Goal: Transaction & Acquisition: Purchase product/service

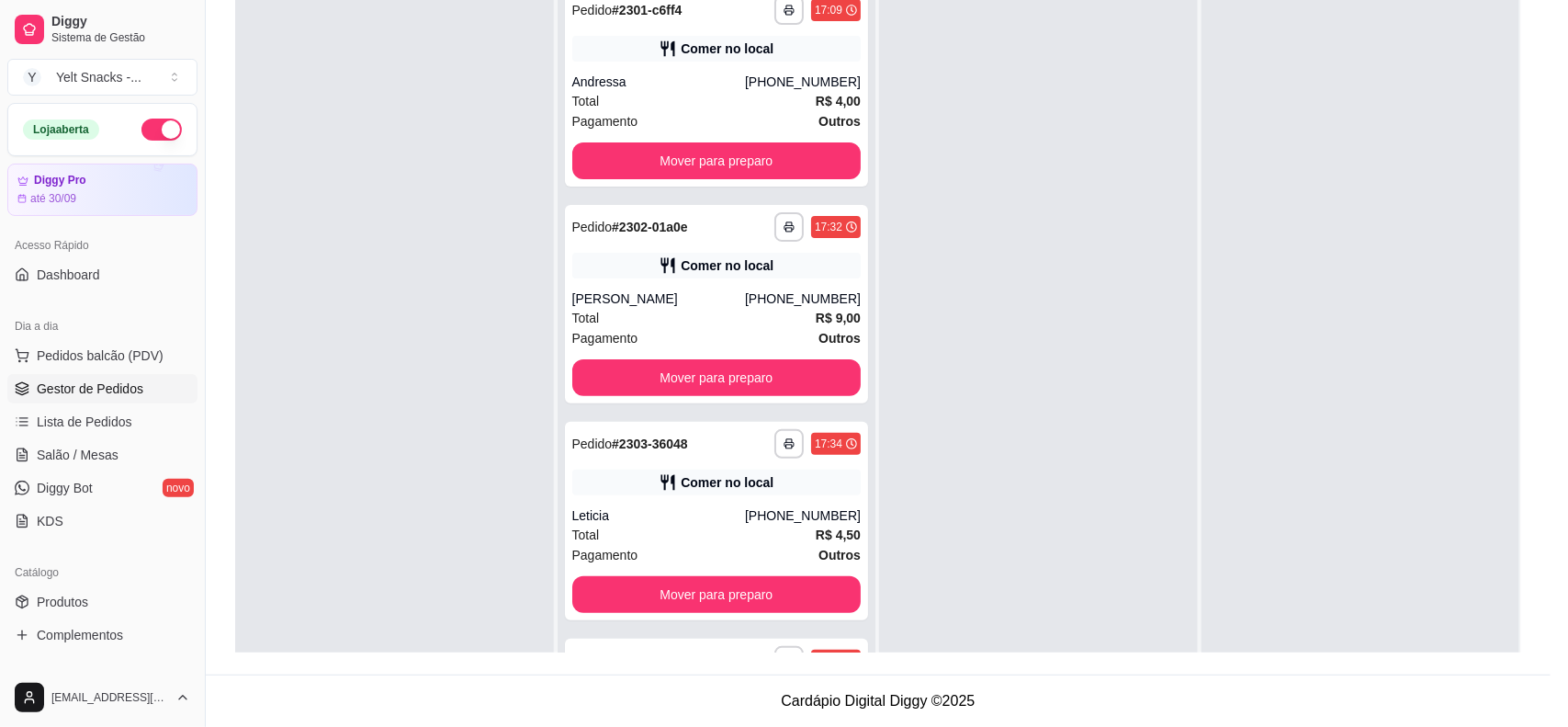
scroll to position [14458, 0]
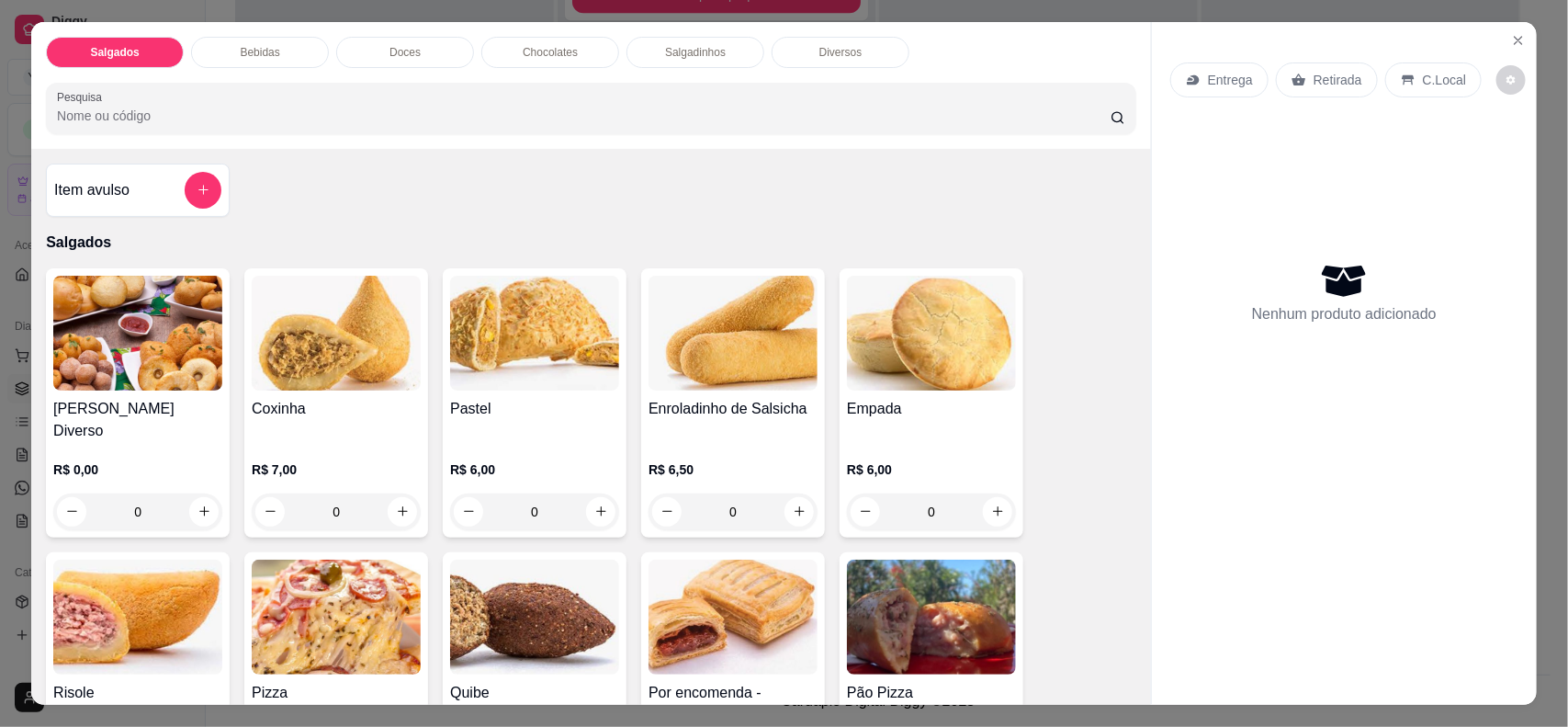
click at [1423, 83] on p "C.Local" at bounding box center [1444, 79] width 44 height 18
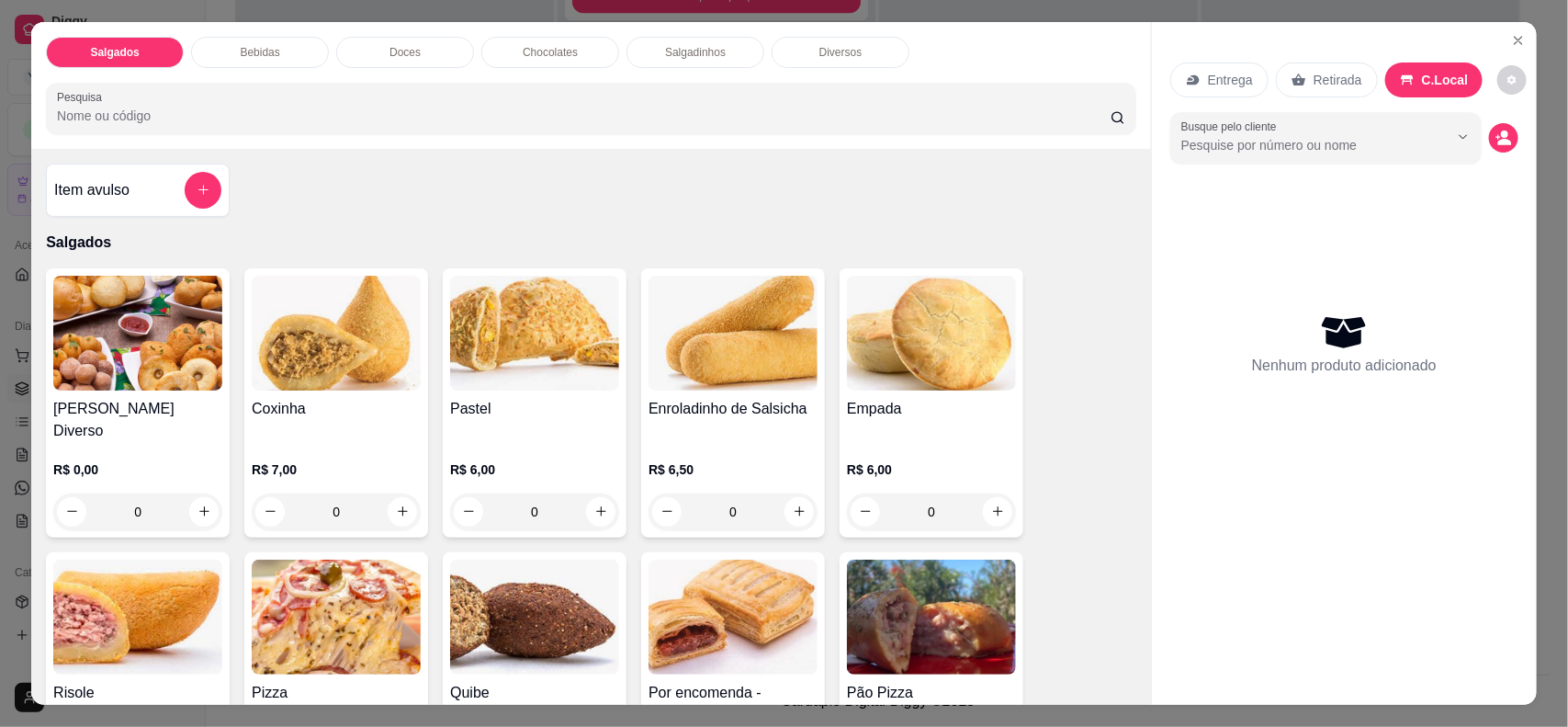
click at [1449, 148] on button "Show suggestions" at bounding box center [1462, 136] width 28 height 28
type input "Let"
click at [1208, 230] on div "Nenhum produto adicionado" at bounding box center [1344, 344] width 348 height 360
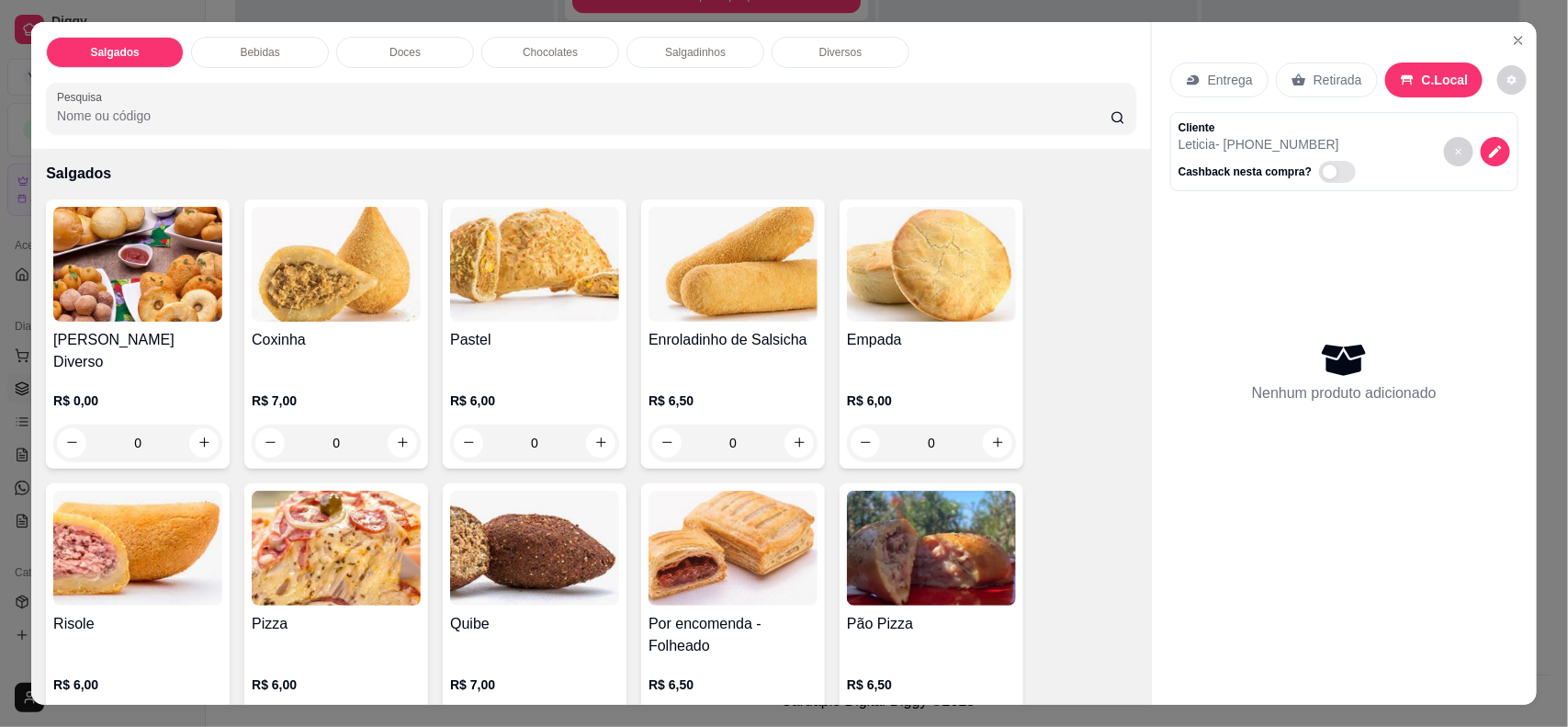
scroll to position [102, 0]
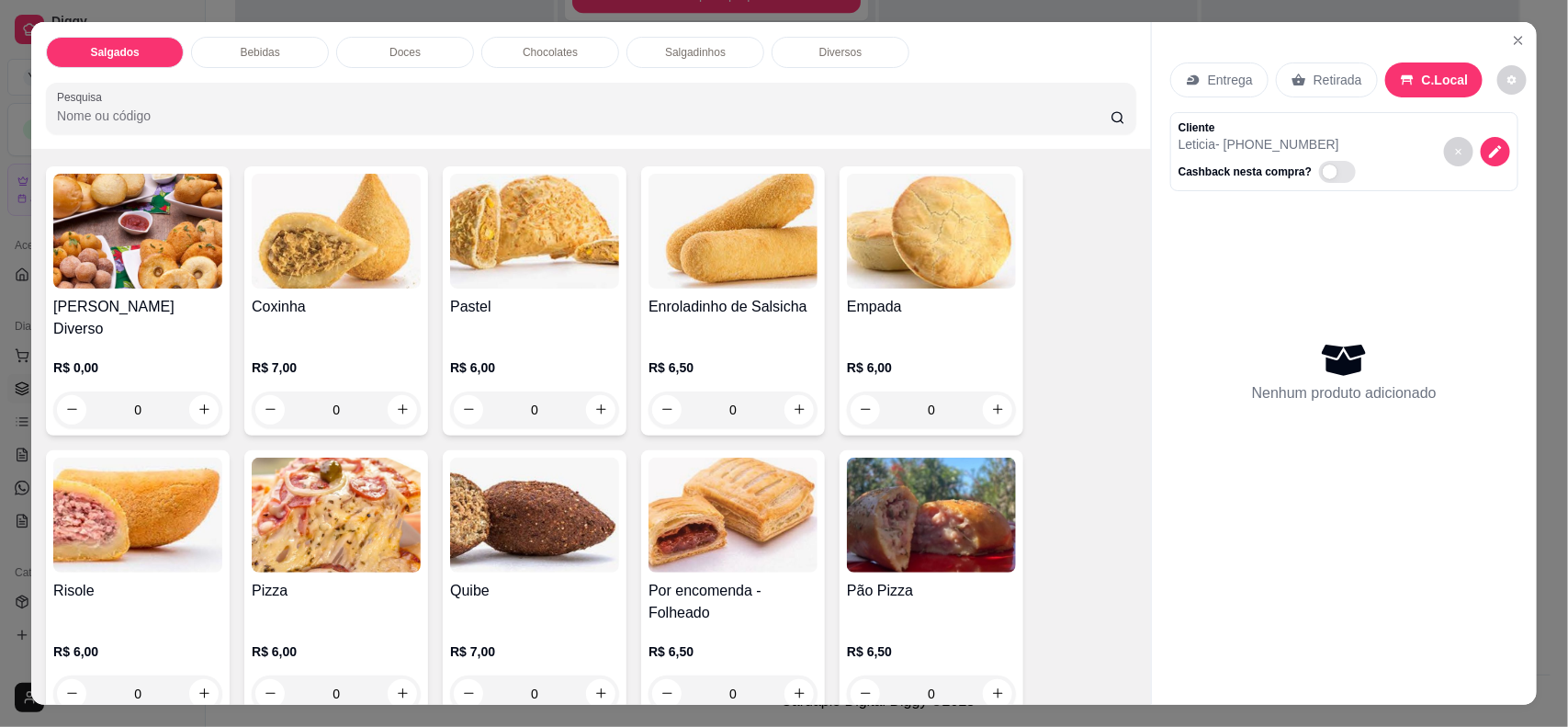
click at [308, 580] on h4 "Pizza" at bounding box center [336, 591] width 169 height 22
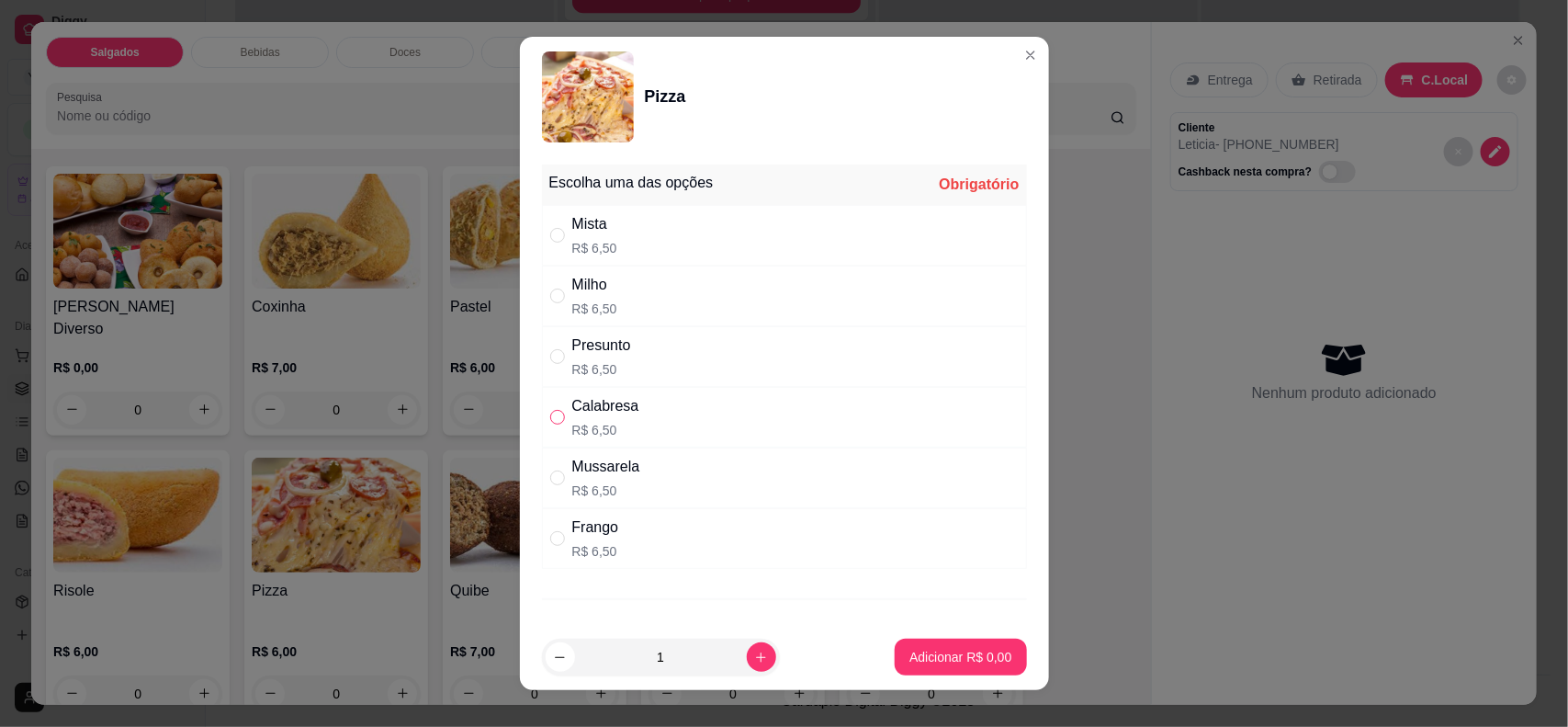
click at [550, 419] on input "" at bounding box center [557, 416] width 15 height 15
radio input "true"
click at [964, 658] on p "Adicionar R$ 6,50" at bounding box center [960, 657] width 99 height 17
type input "1"
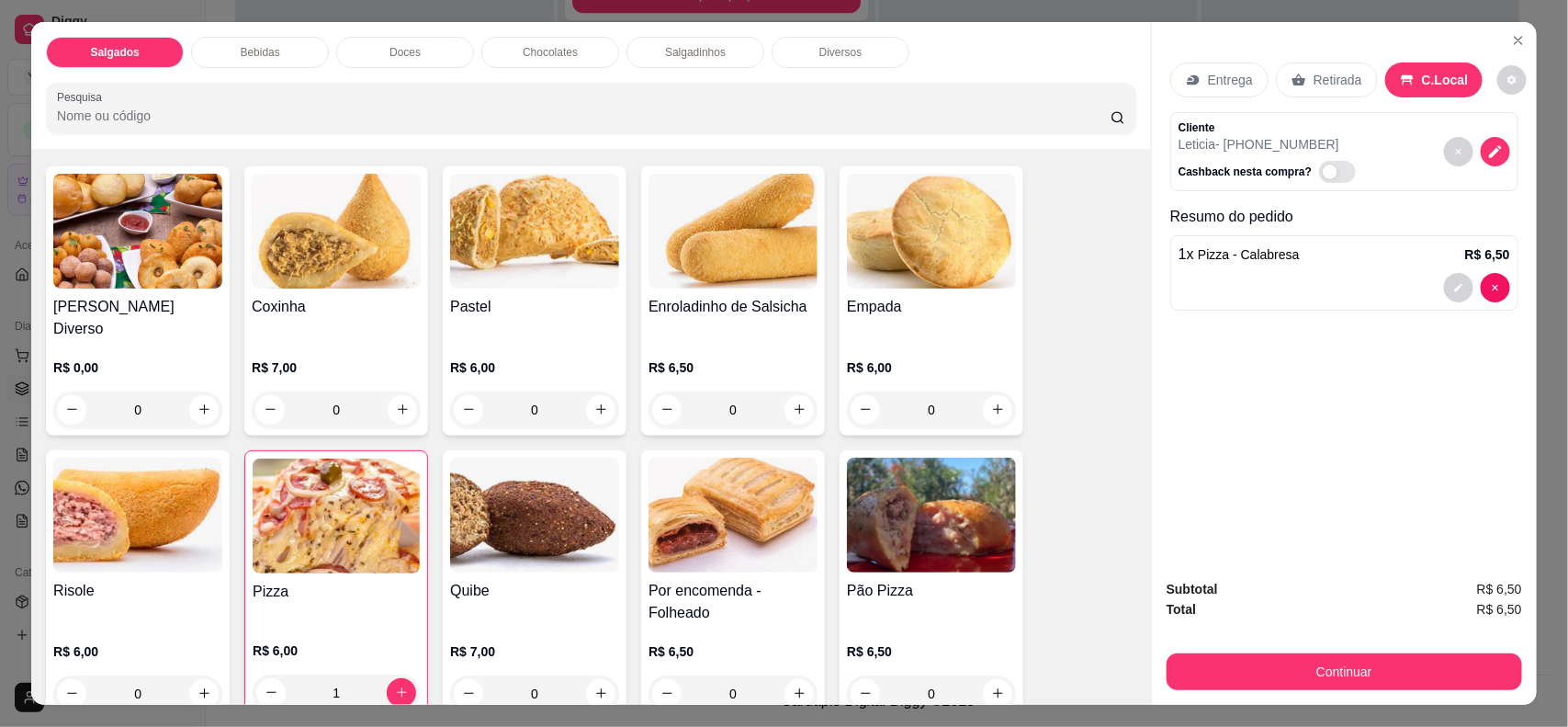
scroll to position [0, 0]
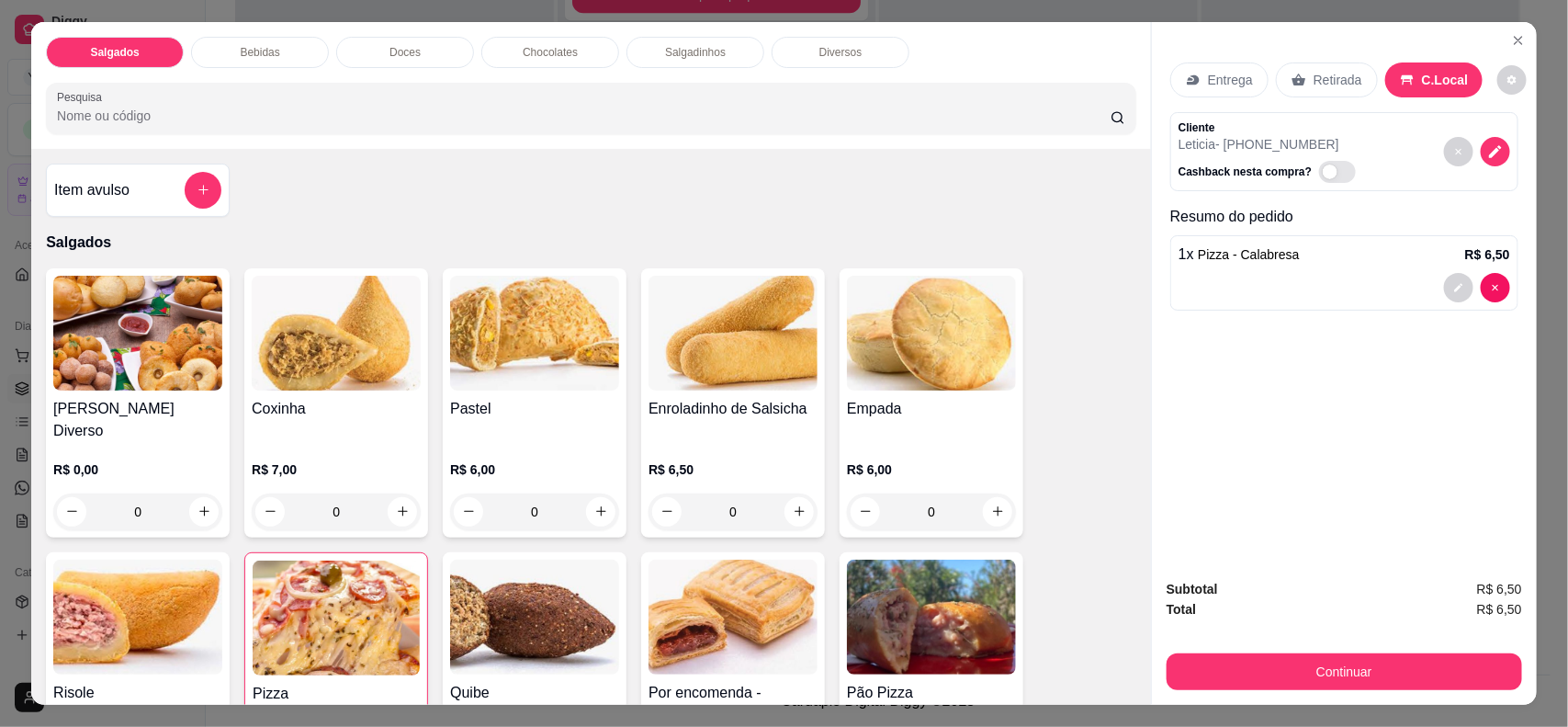
click at [108, 189] on h4 "Item avulso" at bounding box center [92, 190] width 75 height 22
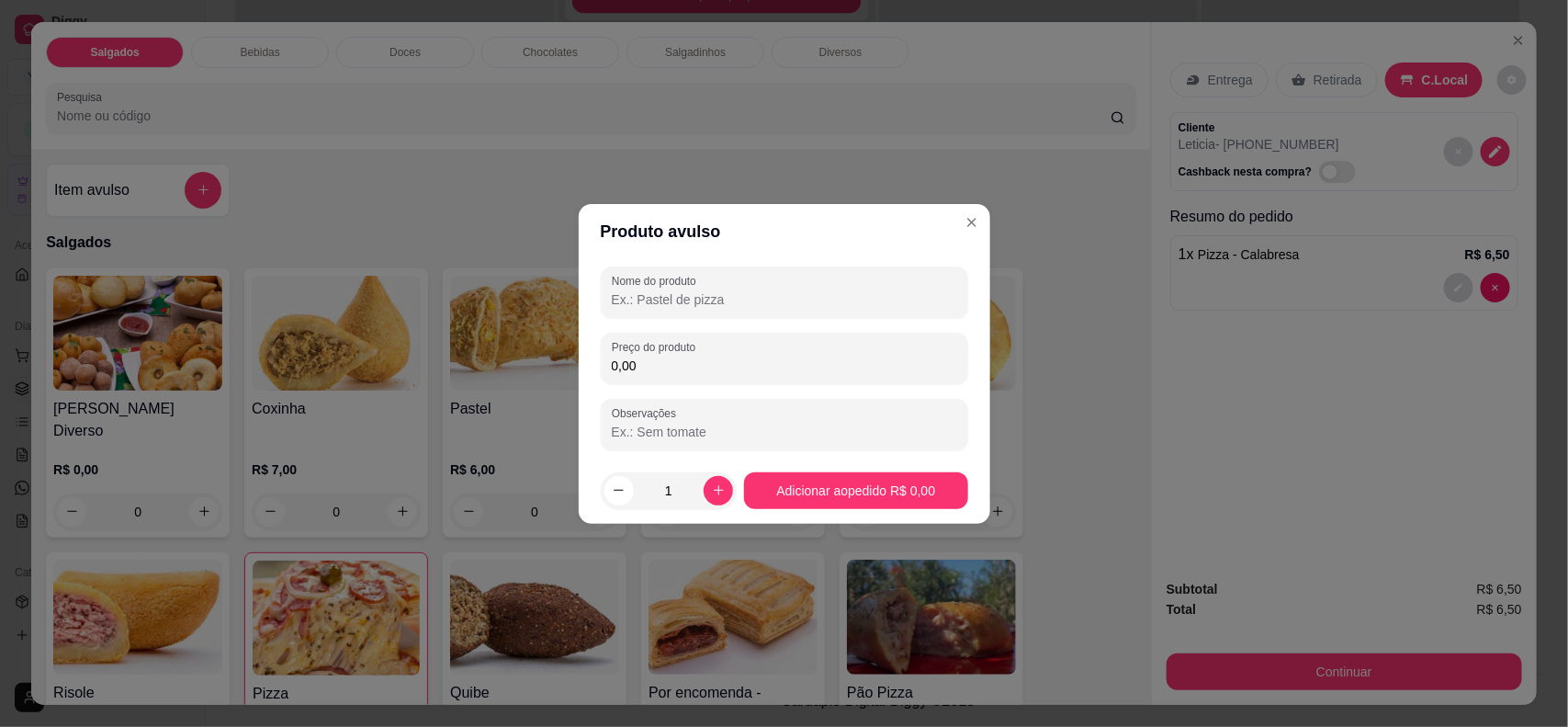
click at [763, 296] on input "Nome do produto" at bounding box center [784, 299] width 346 height 18
type input "empada"
click at [733, 358] on input "0,00" at bounding box center [784, 365] width 346 height 18
type input "4,00"
click at [786, 406] on div at bounding box center [784, 424] width 346 height 37
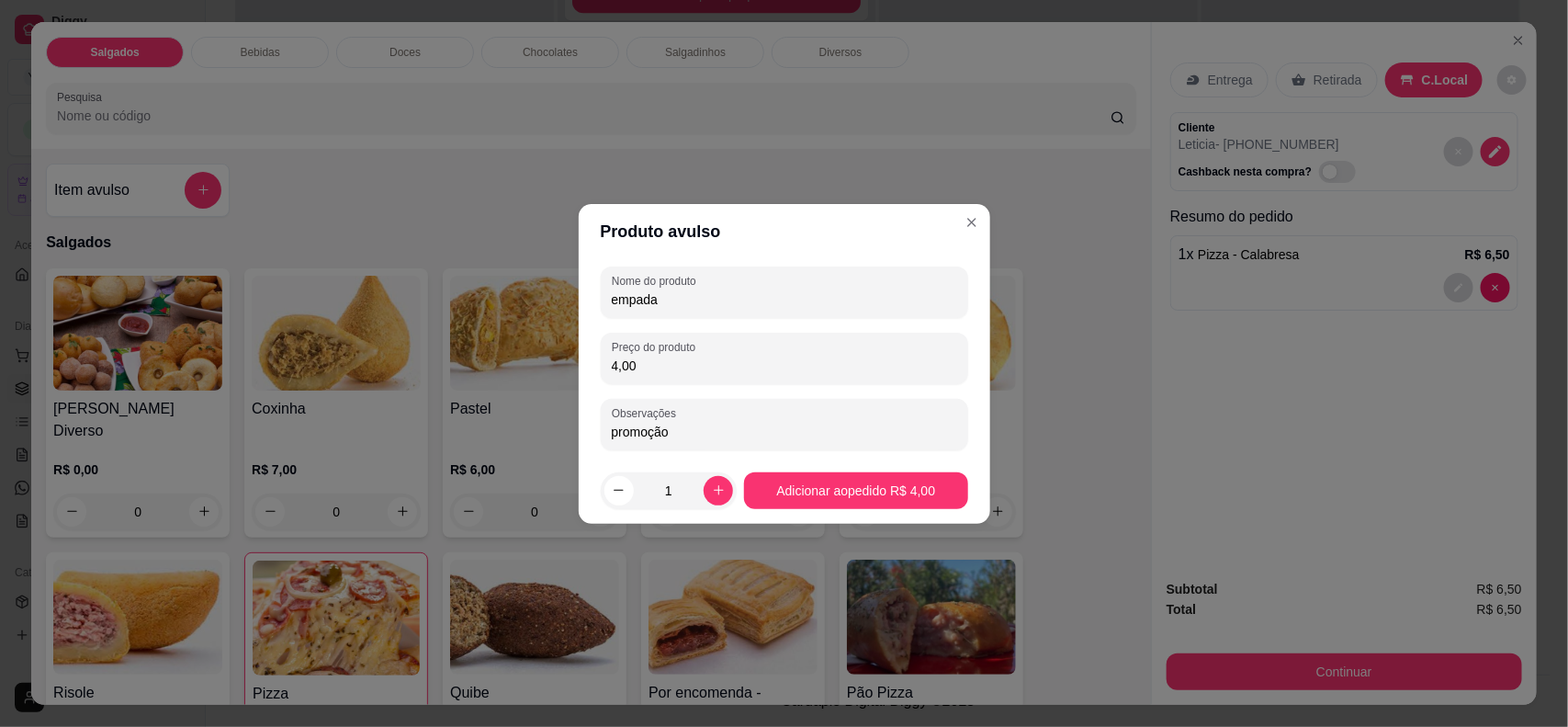
type input "promoção"
click at [920, 501] on div "0" at bounding box center [931, 512] width 169 height 37
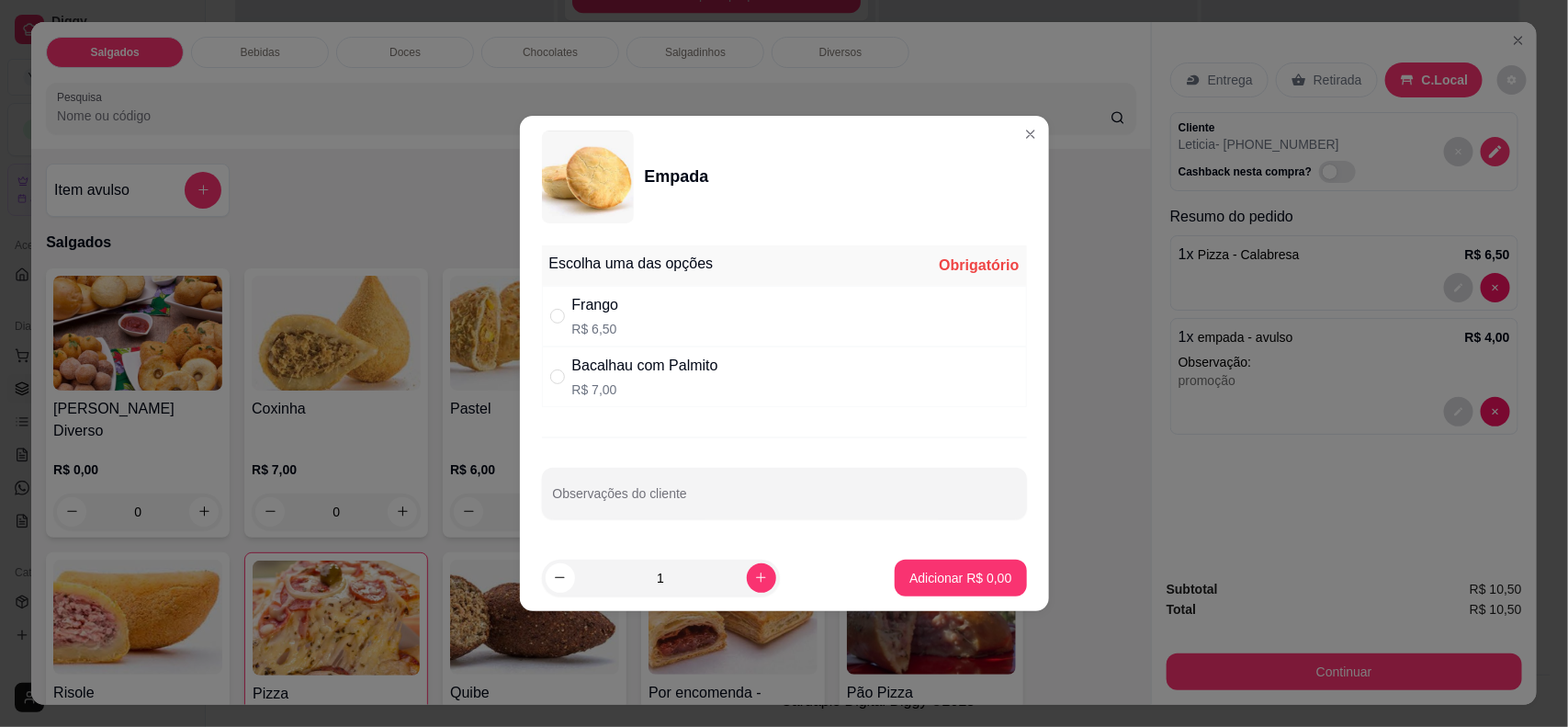
click at [1013, 134] on div "Pesquisa" at bounding box center [590, 107] width 1090 height 51
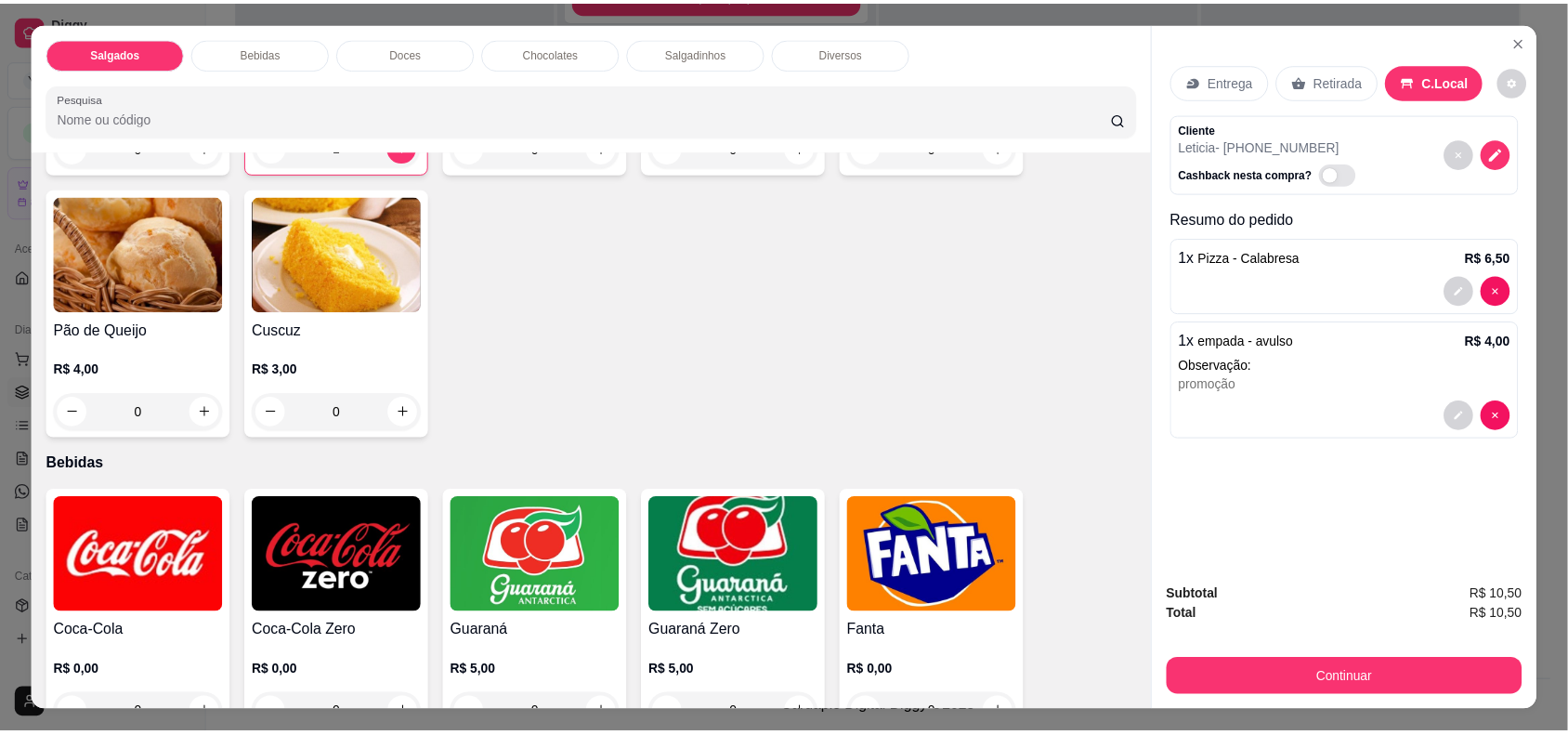
scroll to position [662, 0]
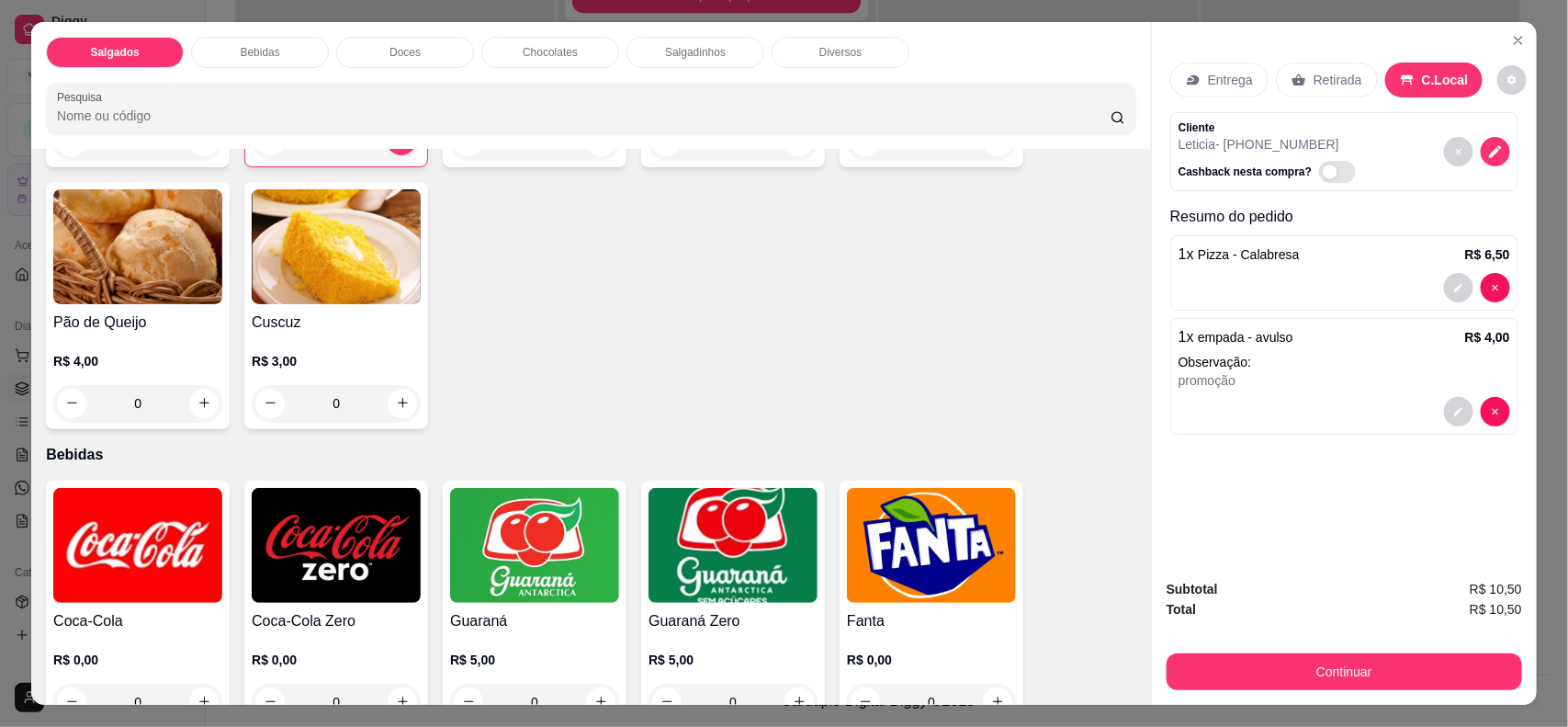
click at [144, 610] on h4 "Coca-Cola" at bounding box center [137, 621] width 169 height 22
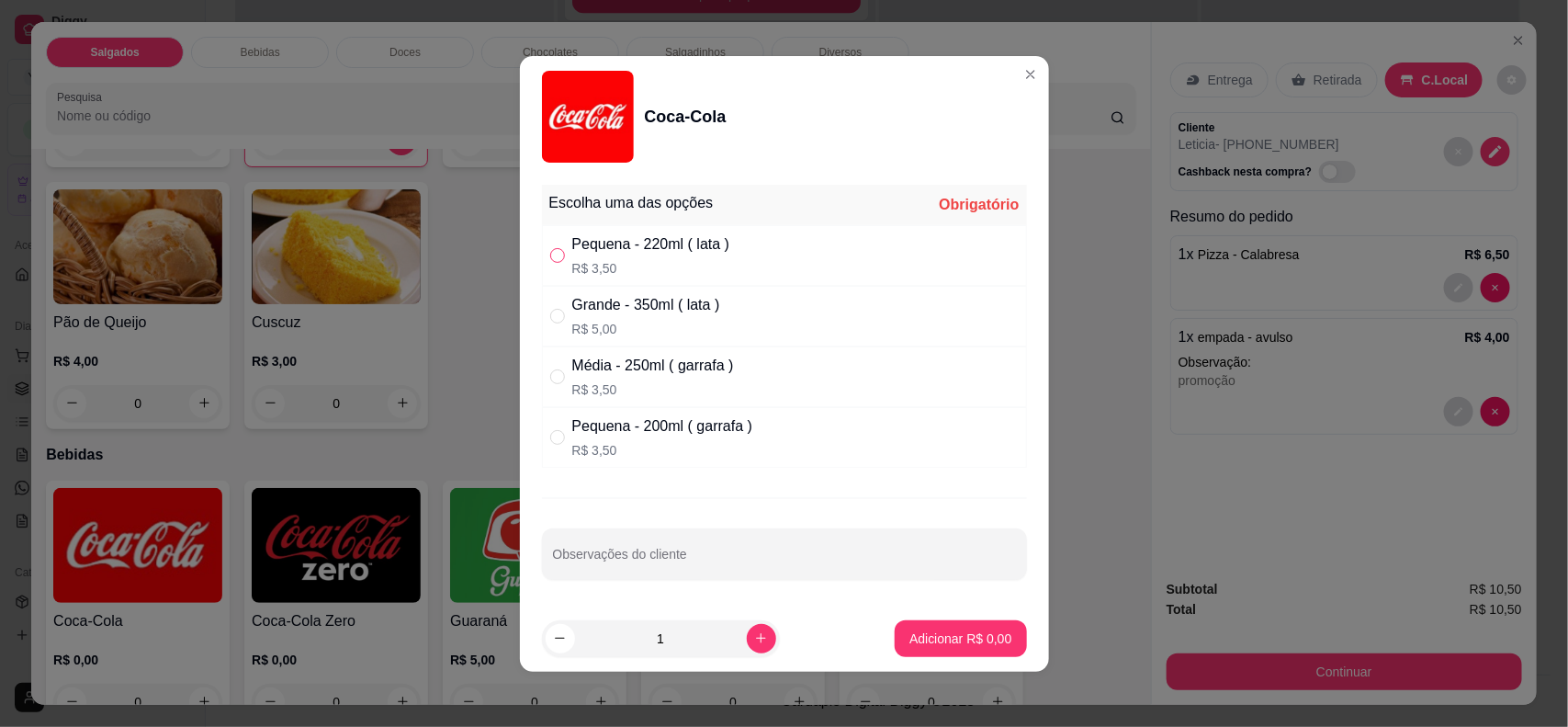
click at [550, 253] on input "" at bounding box center [557, 255] width 15 height 15
radio input "true"
click at [967, 638] on p "Adicionar R$ 3,50" at bounding box center [960, 638] width 99 height 17
type input "1"
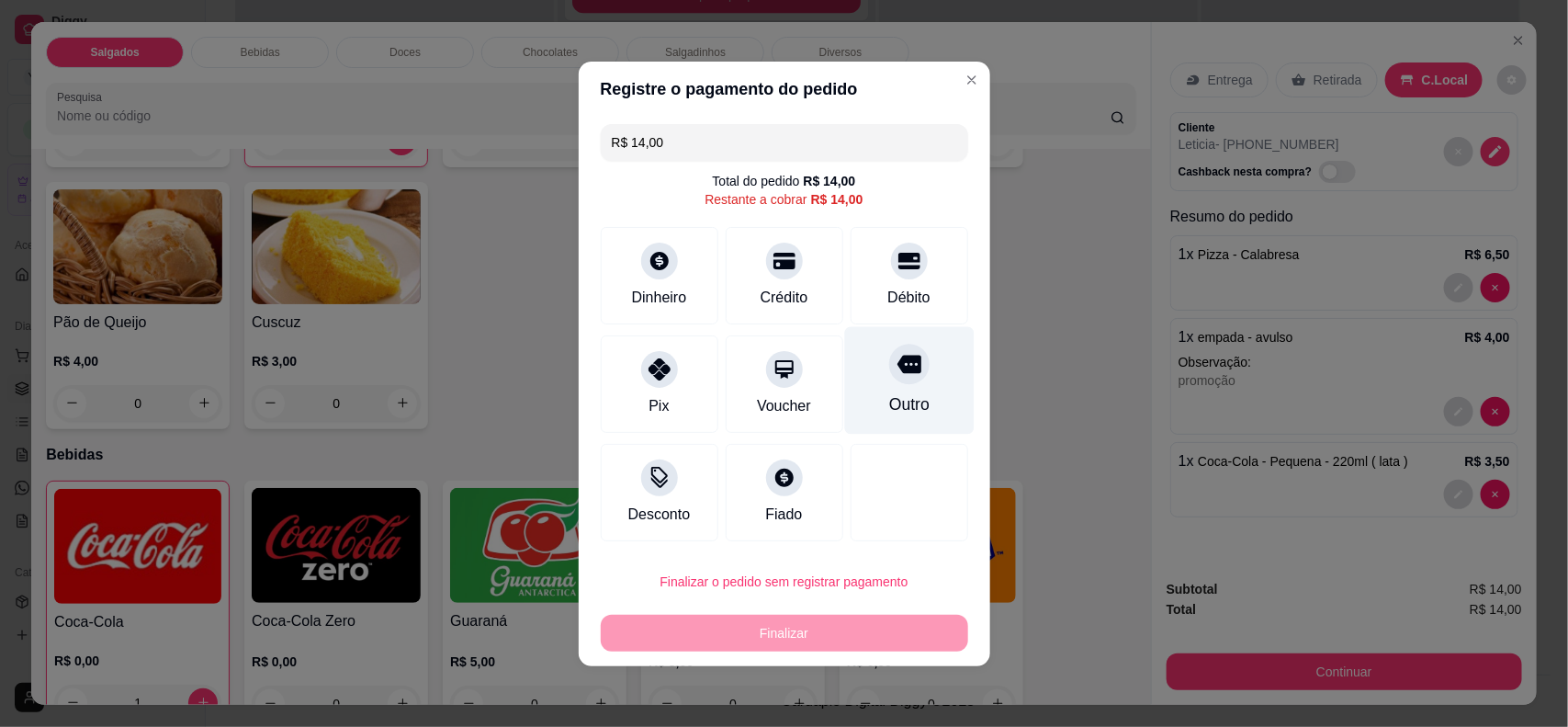
click at [914, 384] on div "Outro" at bounding box center [909, 379] width 130 height 107
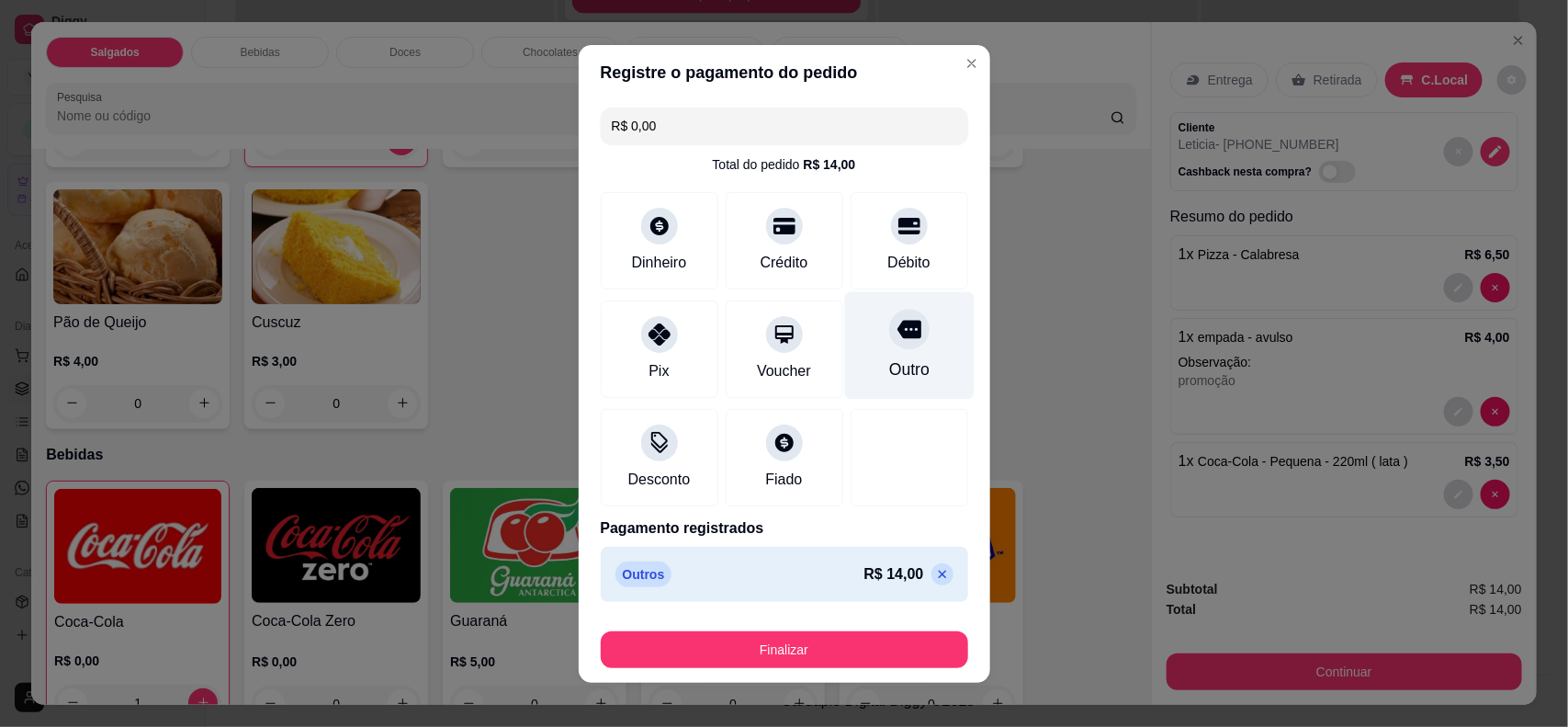
type input "R$ 0,00"
click at [879, 649] on button "Finalizar" at bounding box center [785, 650] width 368 height 37
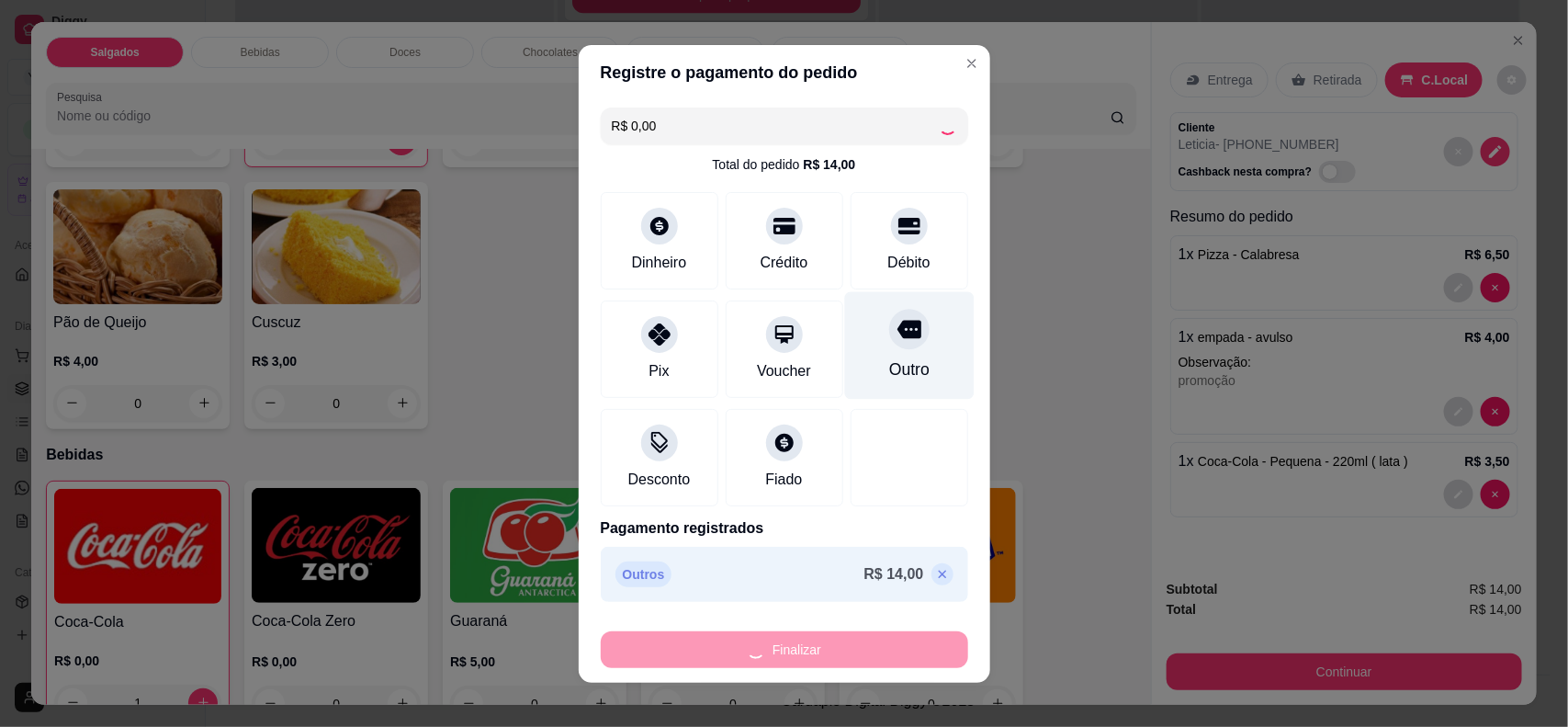
type input "0"
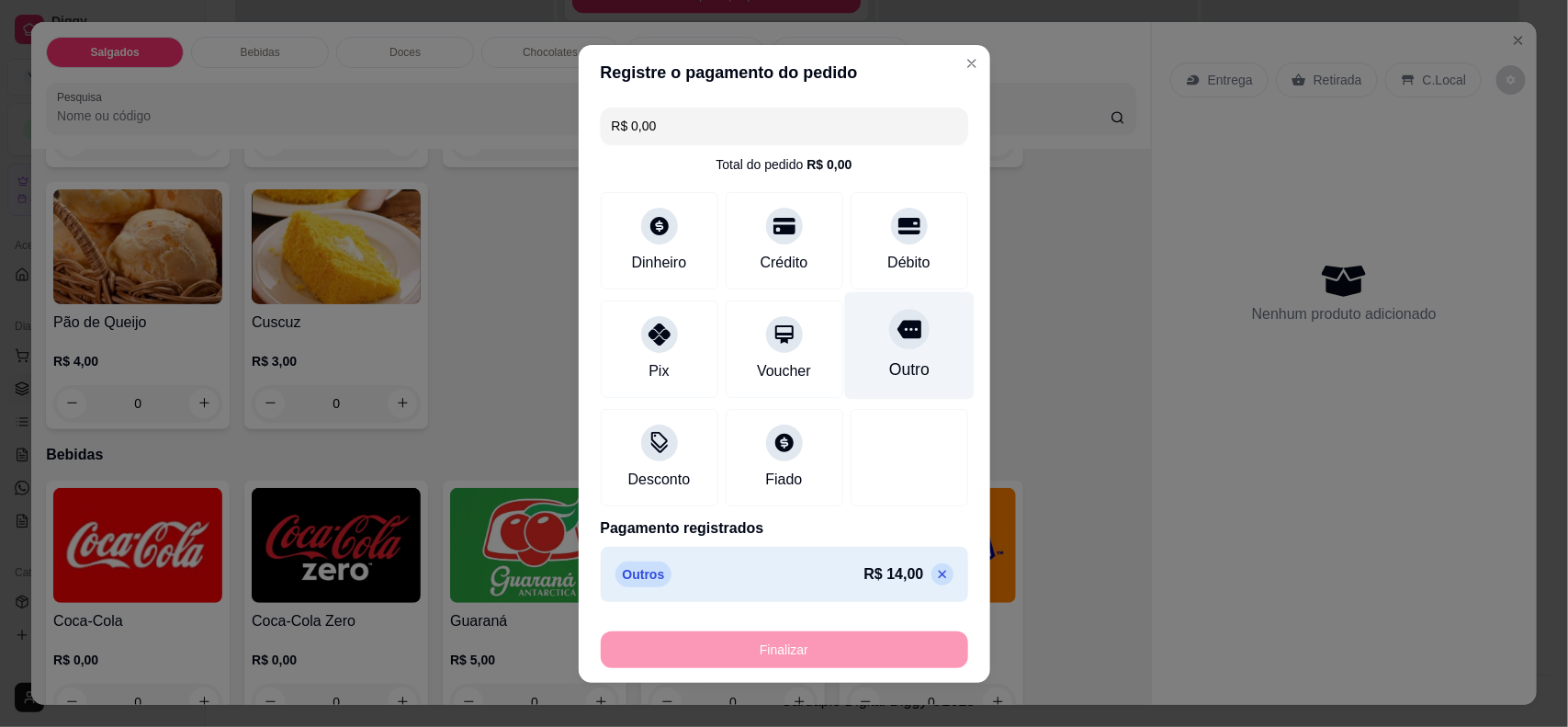
type input "-R$ 14,00"
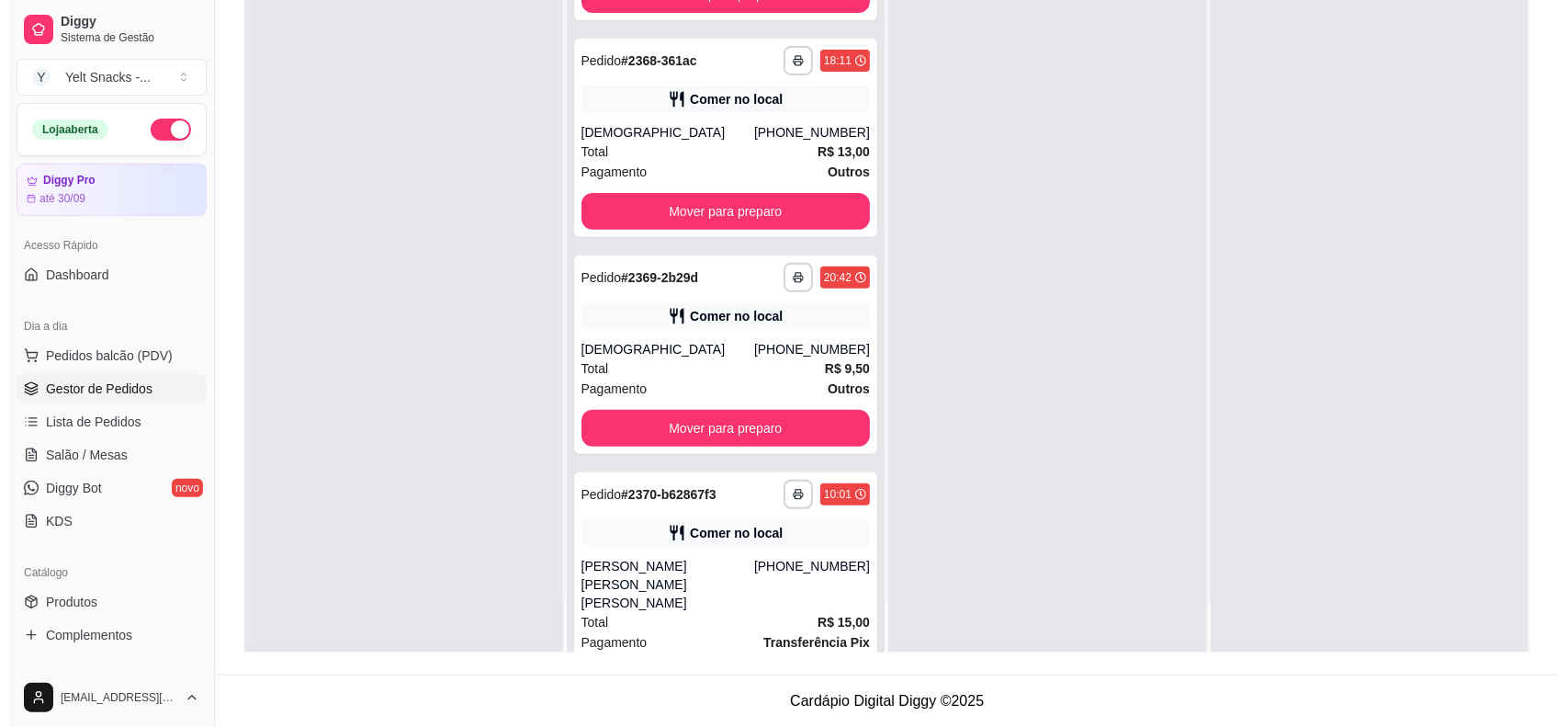
scroll to position [0, 0]
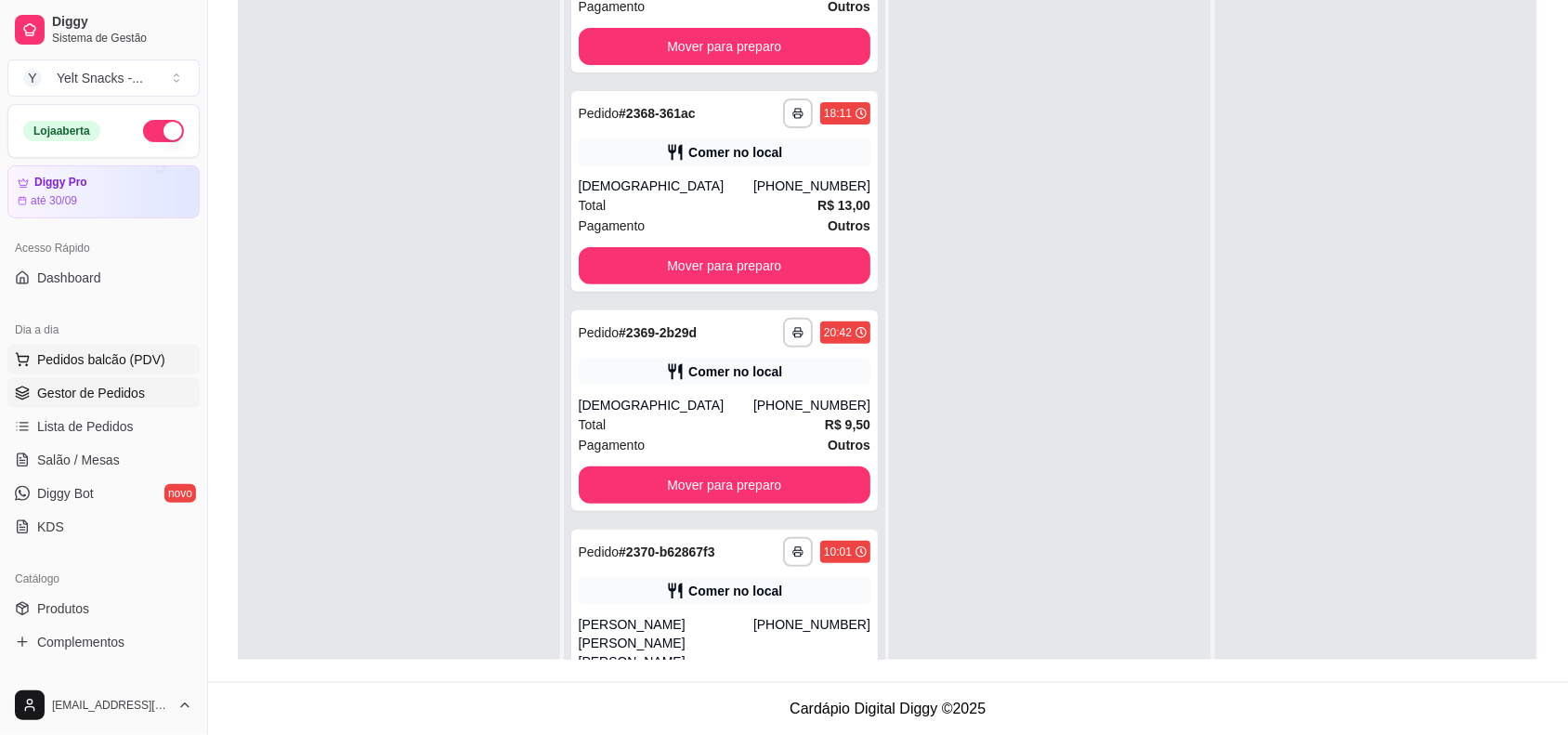
click at [80, 374] on button "Pedidos balcão (PDV)" at bounding box center [104, 359] width 192 height 29
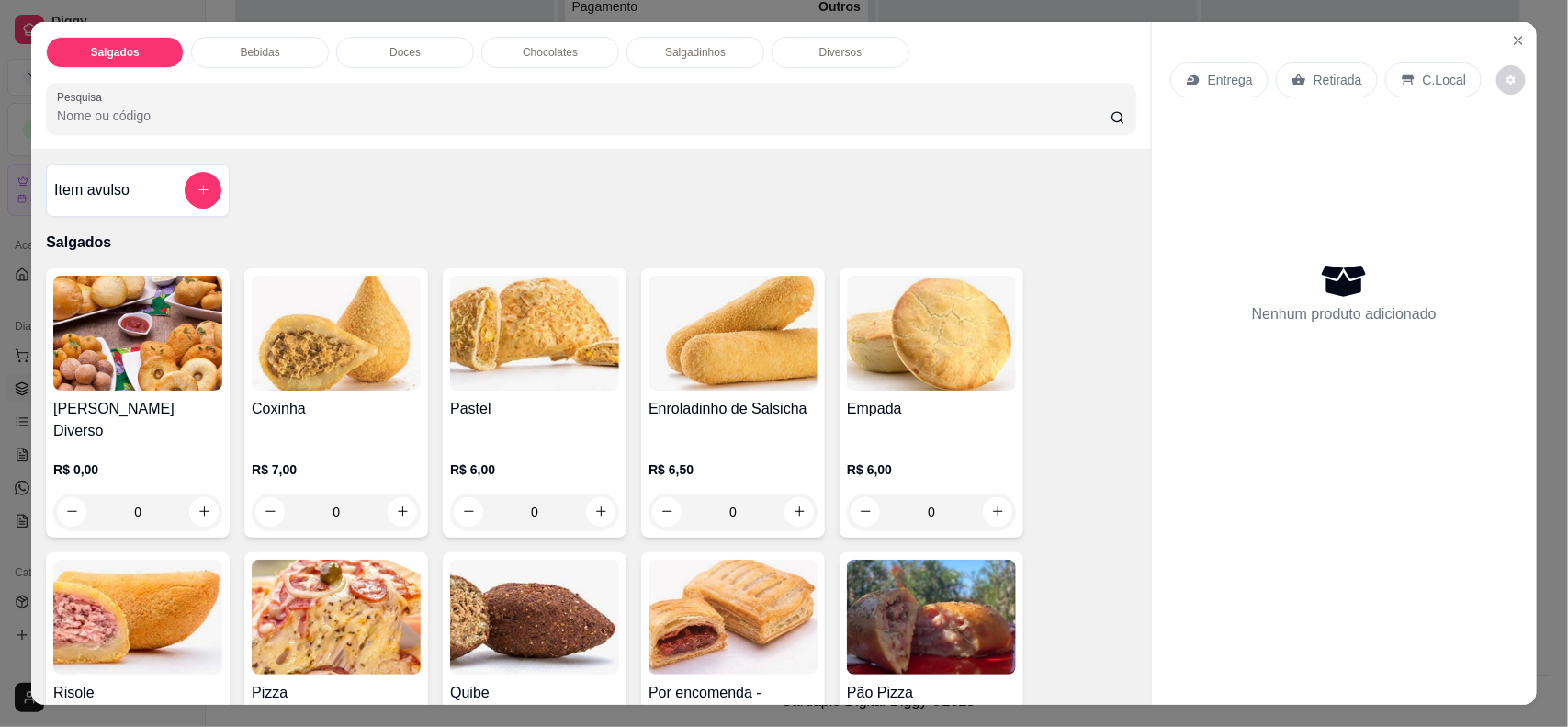
click at [1432, 74] on p "C.Local" at bounding box center [1444, 79] width 44 height 18
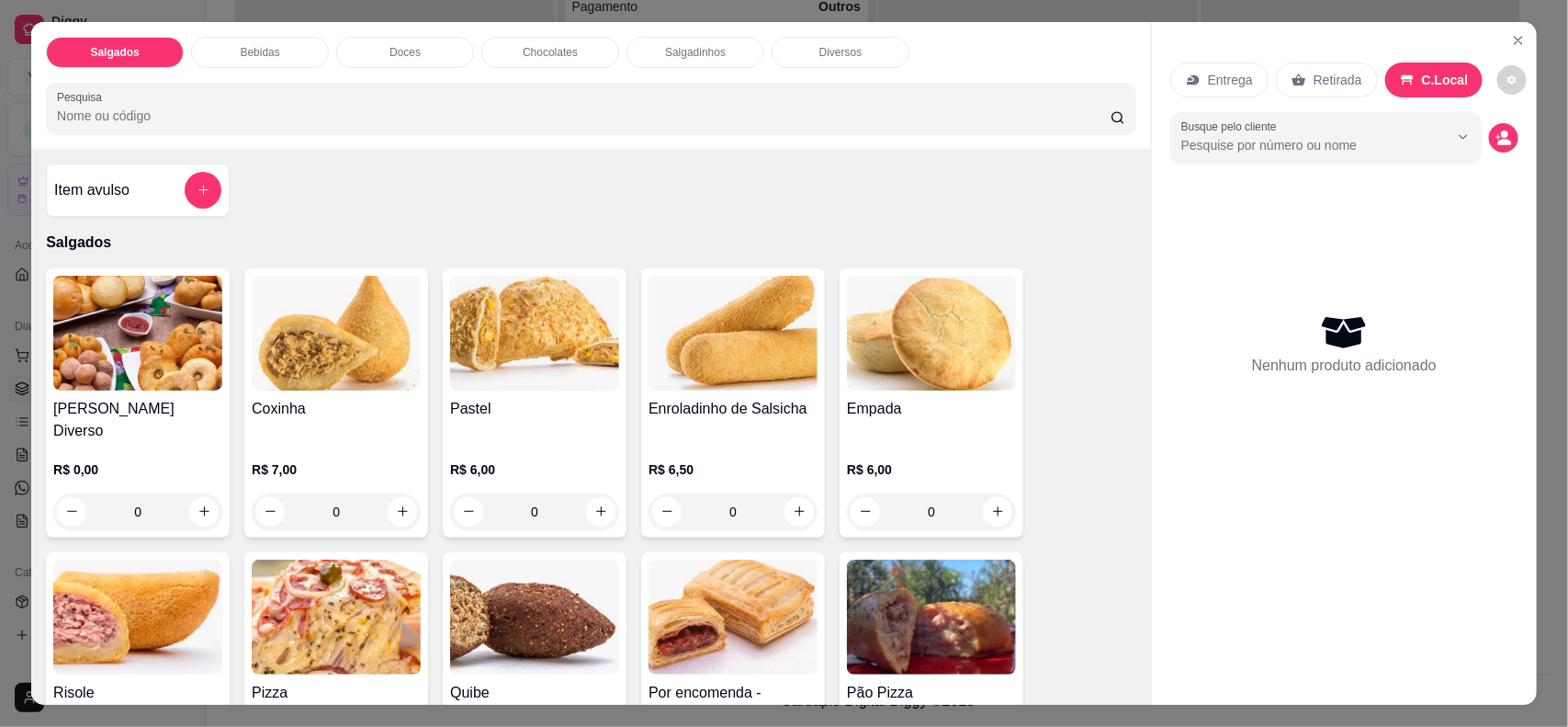
click at [1448, 148] on button "Show suggestions" at bounding box center [1462, 136] width 28 height 28
click at [1459, 147] on button "Show suggestions" at bounding box center [1462, 136] width 28 height 28
type input "Tere"
click at [1233, 195] on div "Nenhum produto adicionado" at bounding box center [1344, 344] width 348 height 360
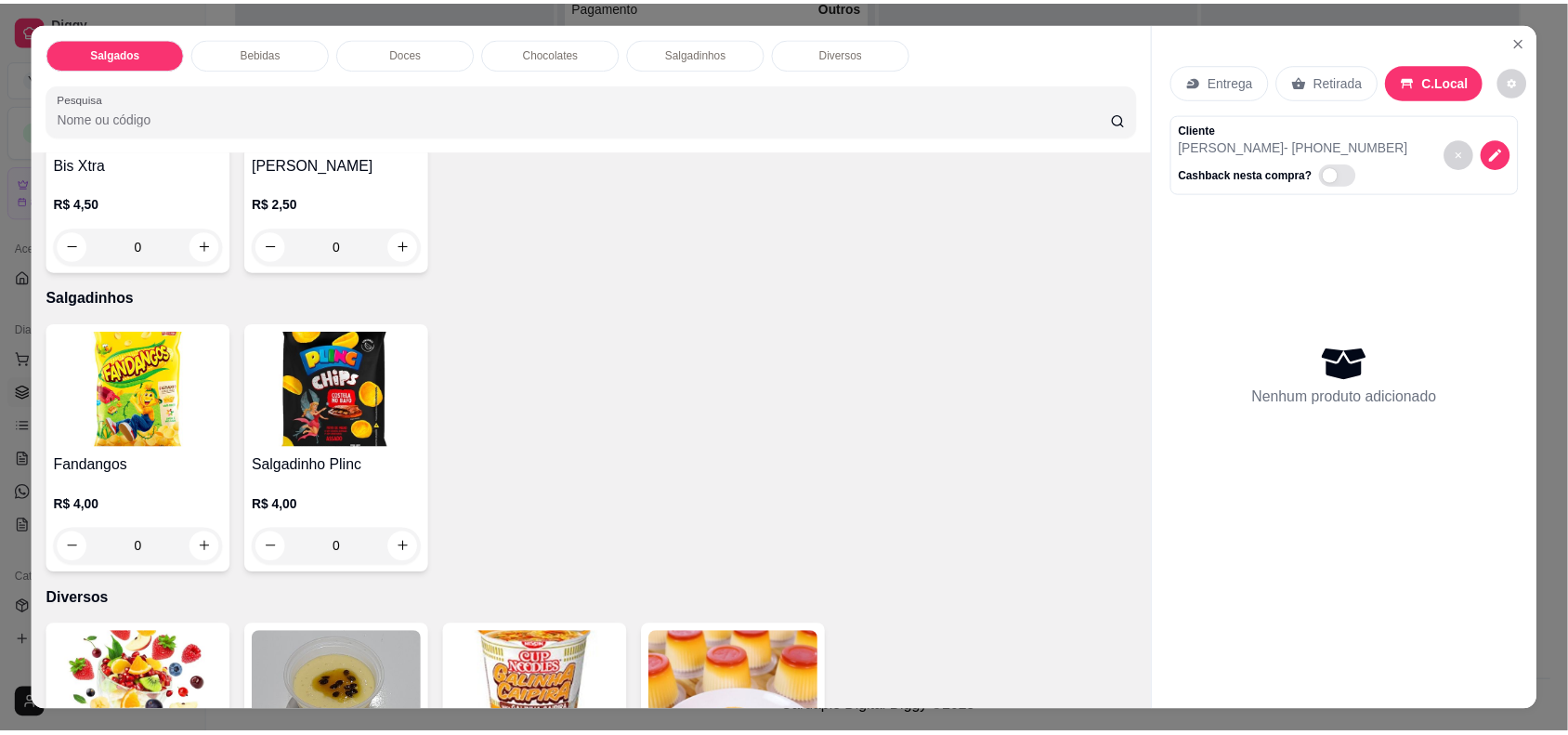
scroll to position [3229, 0]
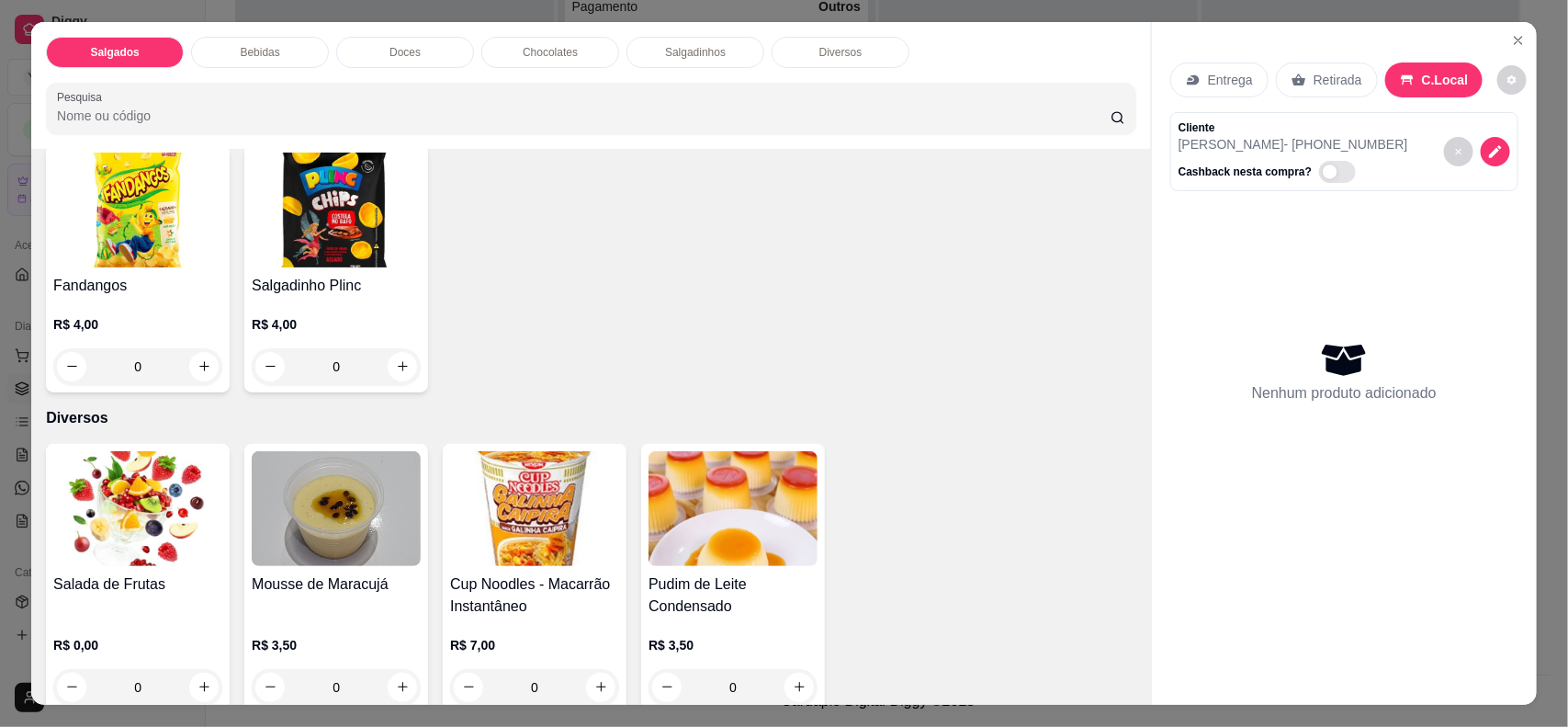
click at [117, 547] on div "Salada de Frutas R$ 0,00 0" at bounding box center [137, 578] width 184 height 269
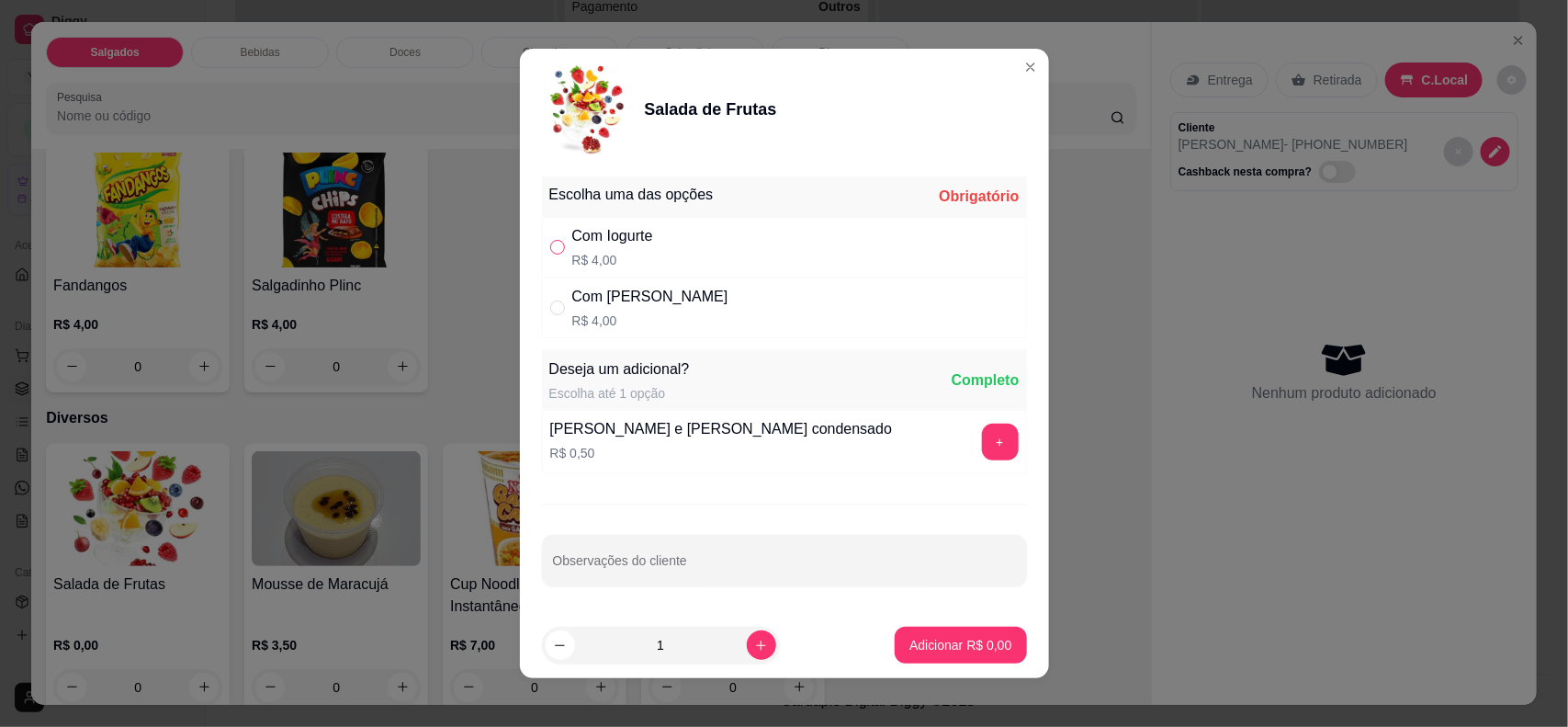
click at [550, 246] on input "" at bounding box center [557, 247] width 15 height 15
radio input "true"
click at [981, 458] on button "+" at bounding box center [999, 441] width 36 height 36
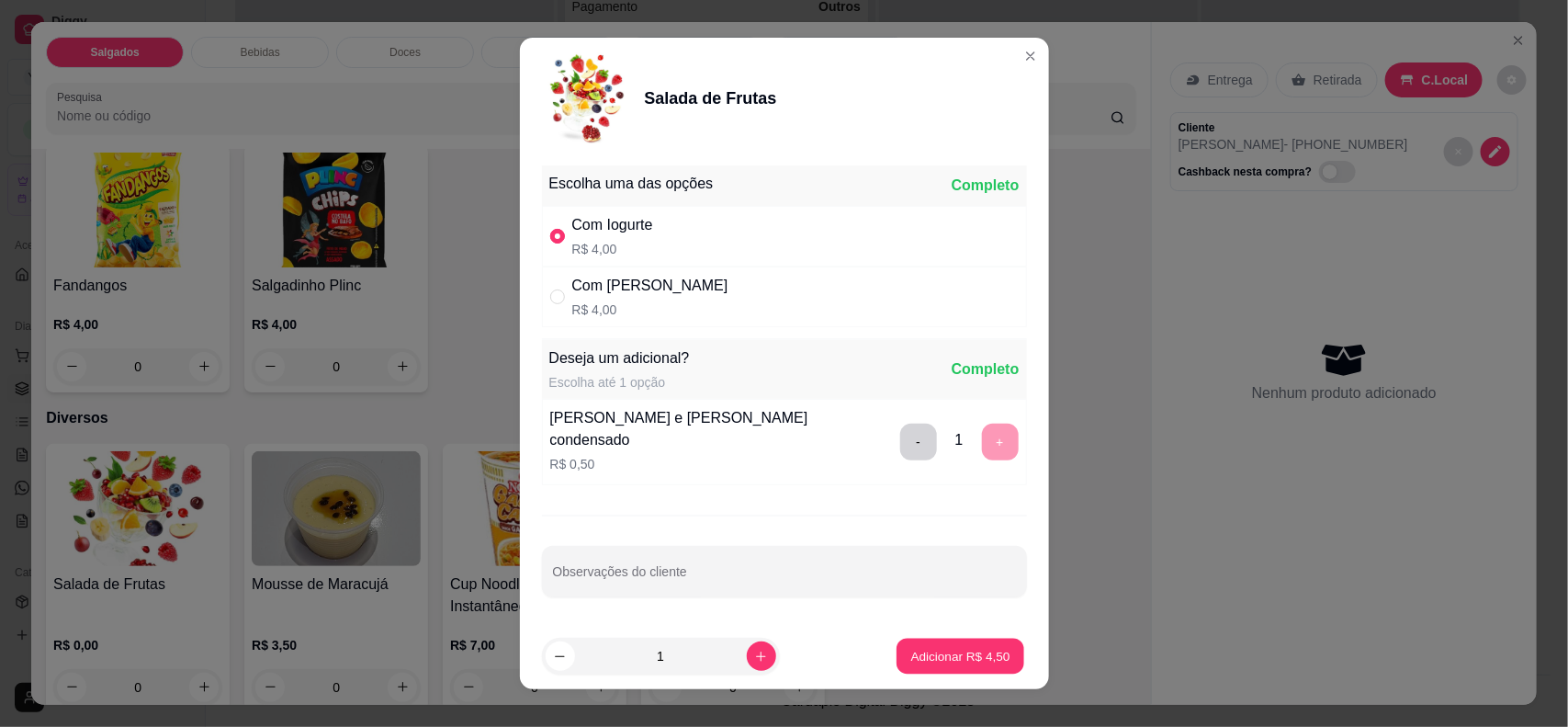
click at [970, 648] on p "Adicionar R$ 4,50" at bounding box center [960, 656] width 99 height 17
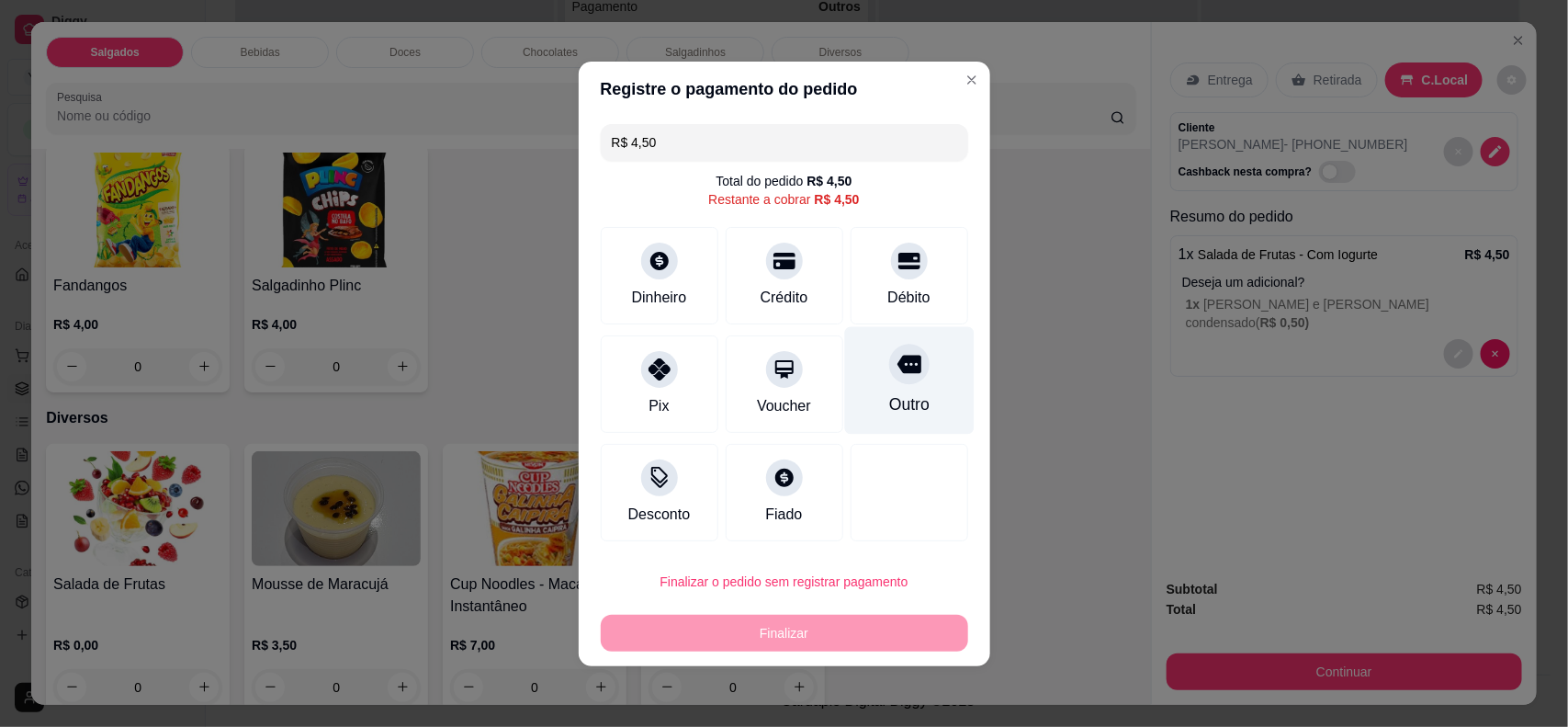
click at [902, 382] on div at bounding box center [909, 364] width 41 height 41
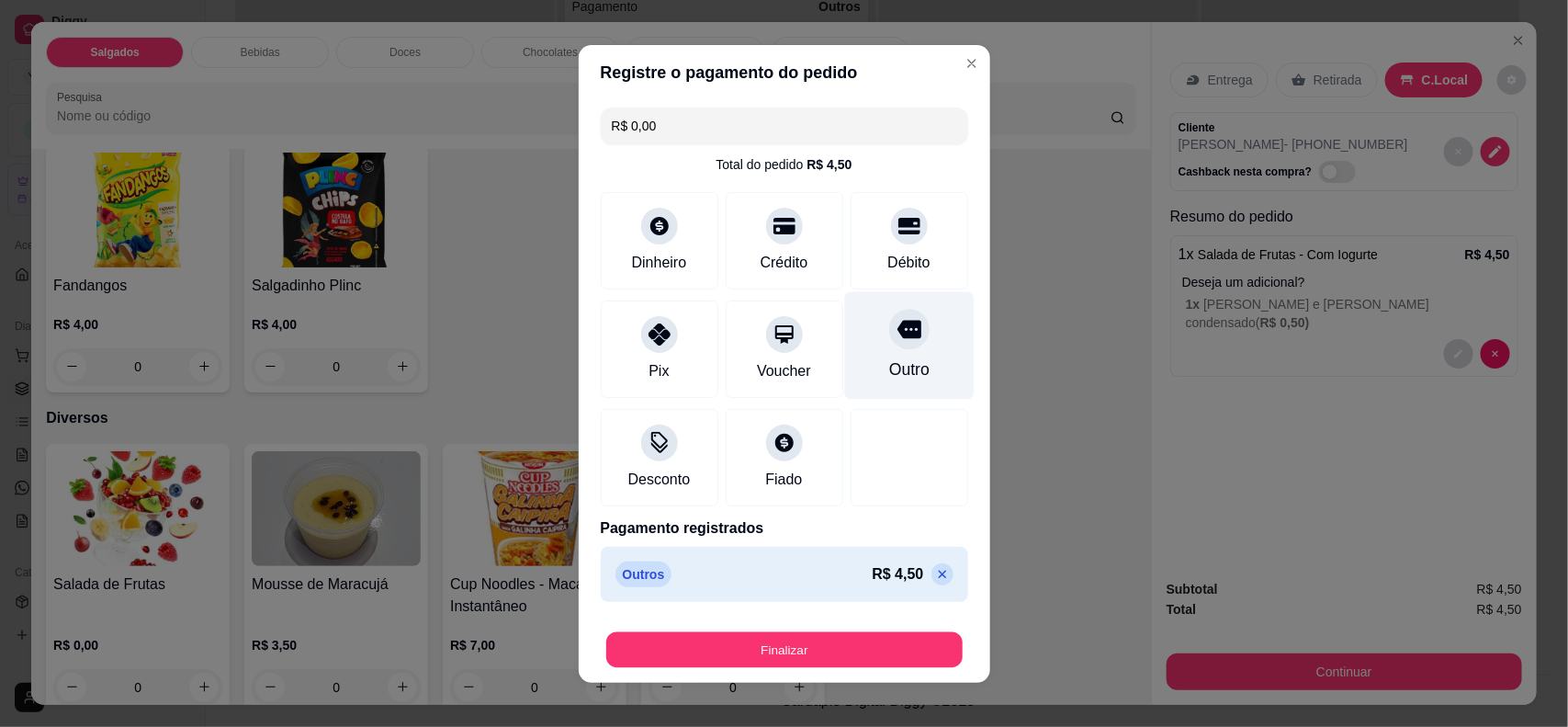
click at [829, 653] on button "Finalizar" at bounding box center [784, 649] width 356 height 36
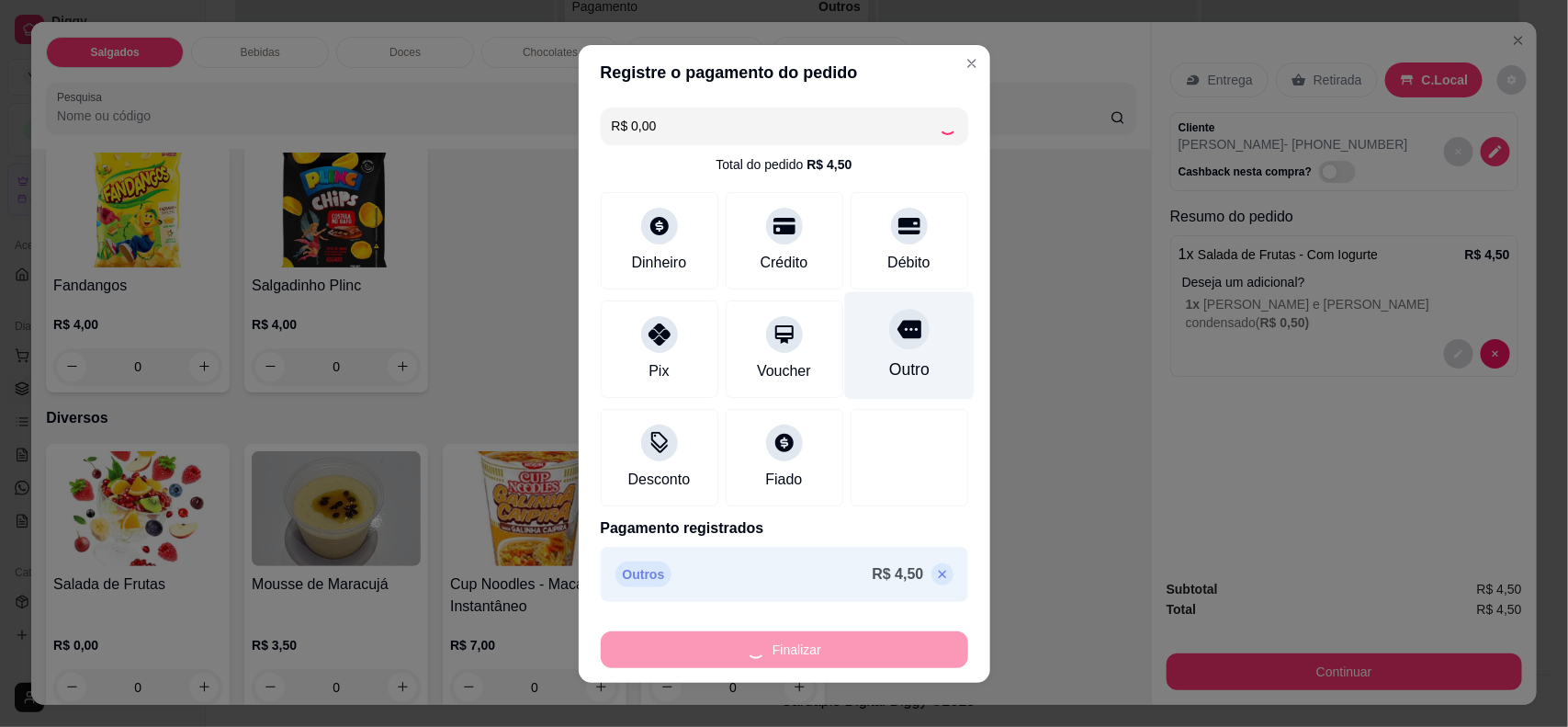
type input "-R$ 4,50"
